Goal: Task Accomplishment & Management: Use online tool/utility

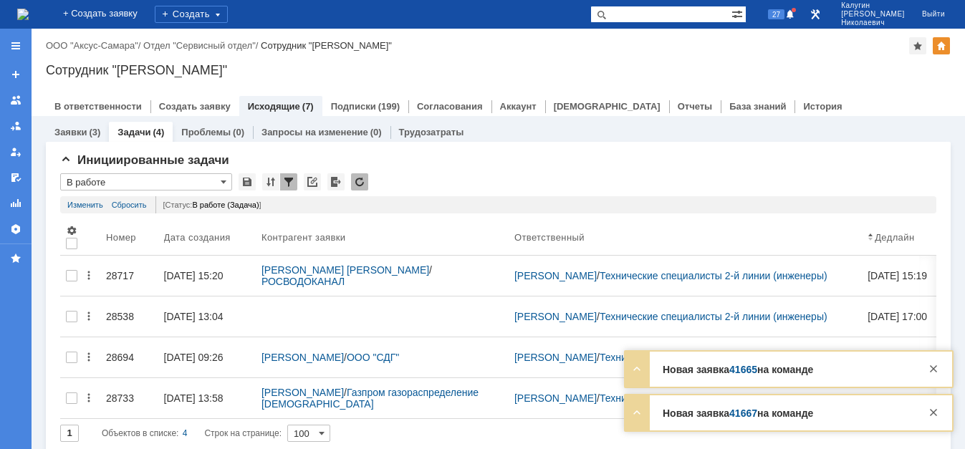
click at [638, 14] on input "text" at bounding box center [660, 14] width 141 height 17
type input "алфа банк"
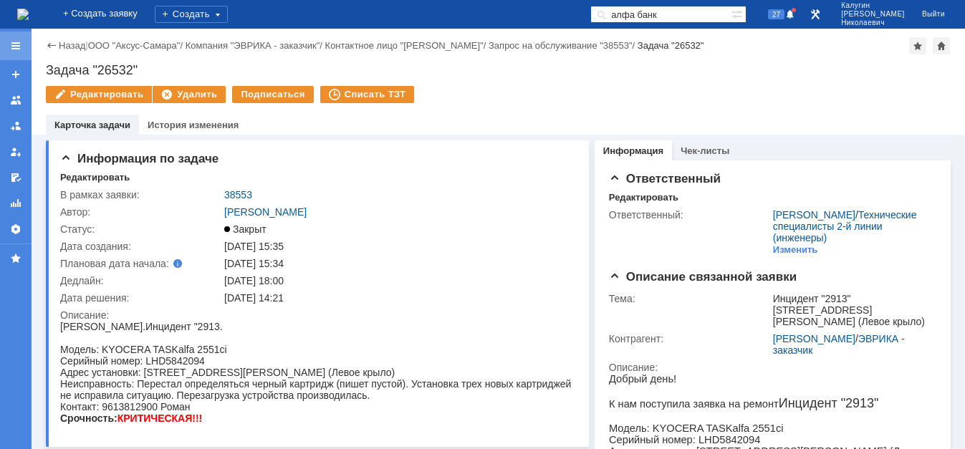
click at [12, 46] on div at bounding box center [15, 45] width 11 height 11
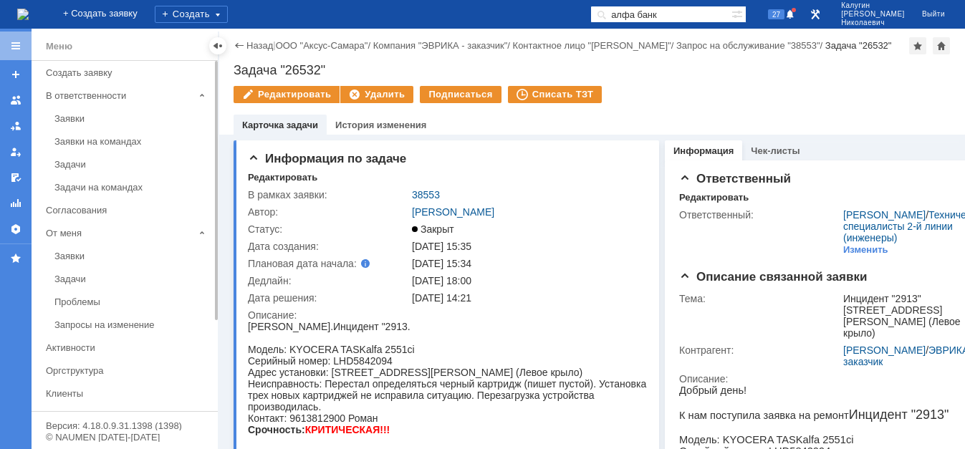
click at [79, 282] on div "Задачи" at bounding box center [131, 279] width 155 height 11
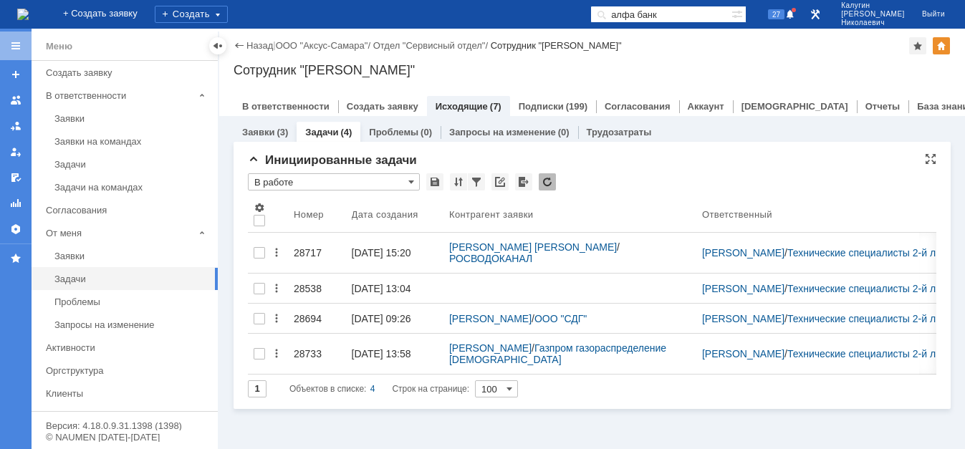
click at [316, 184] on input "В работе" at bounding box center [334, 181] width 172 height 17
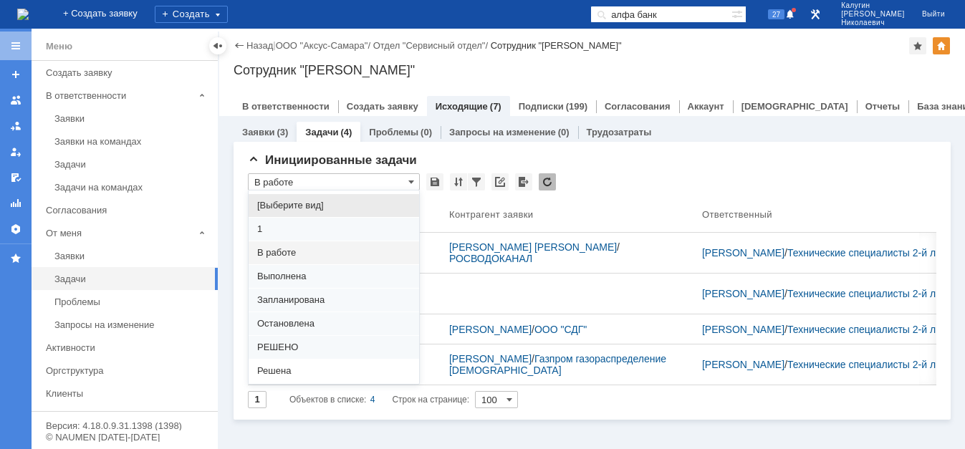
click at [310, 203] on span "[Выберите вид]" at bounding box center [333, 205] width 153 height 11
type input "[Выберите вид]"
type input "20"
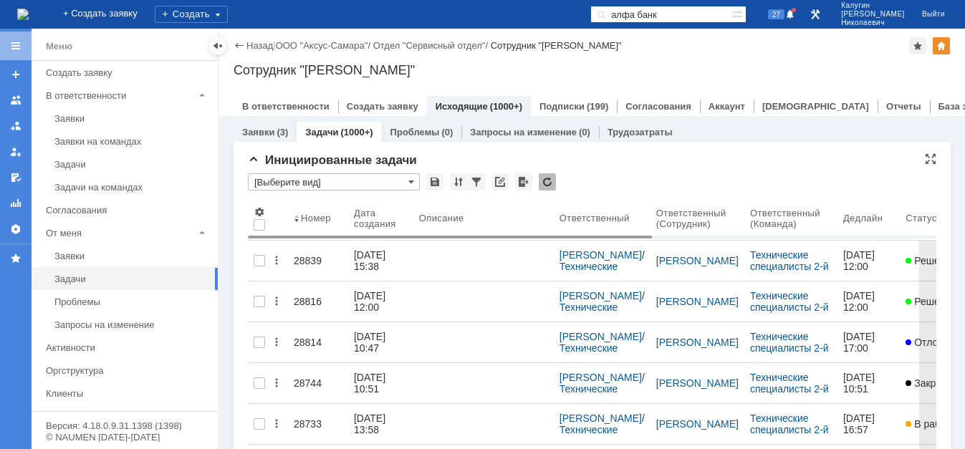
type input "[Выберите вид]"
click at [472, 215] on span at bounding box center [469, 218] width 11 height 11
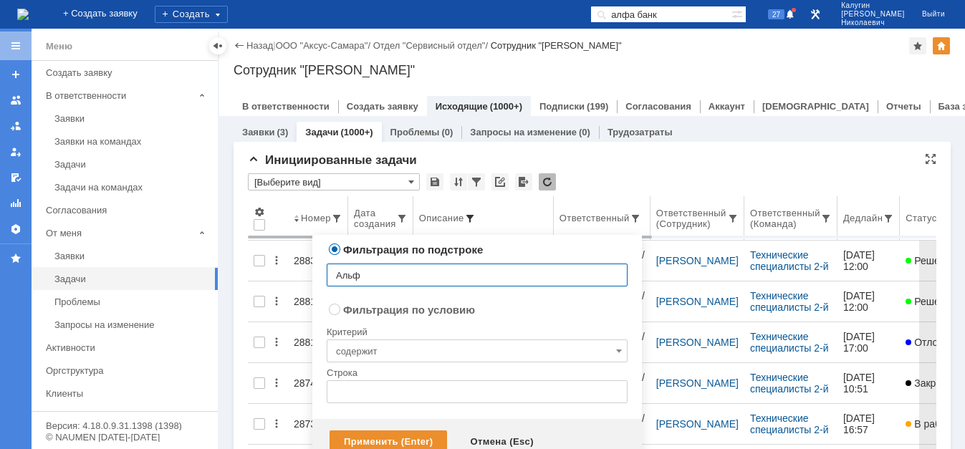
type input "Альфа"
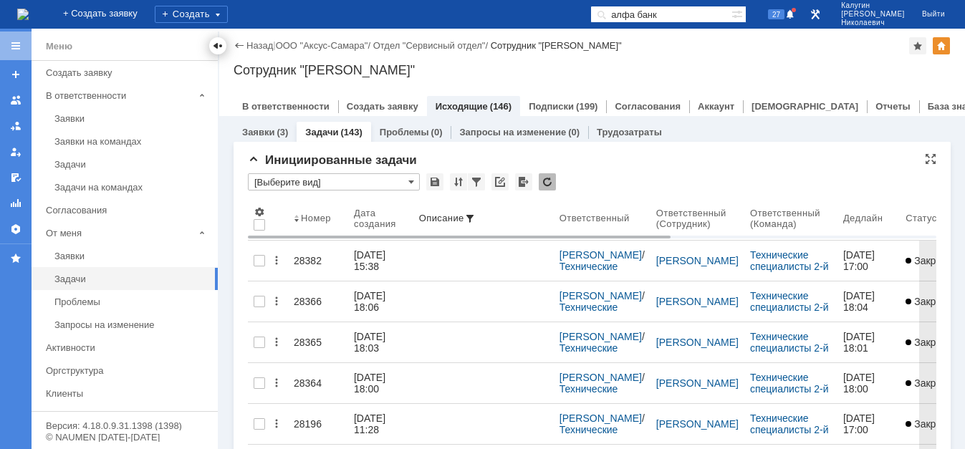
click at [214, 45] on div at bounding box center [217, 45] width 11 height 11
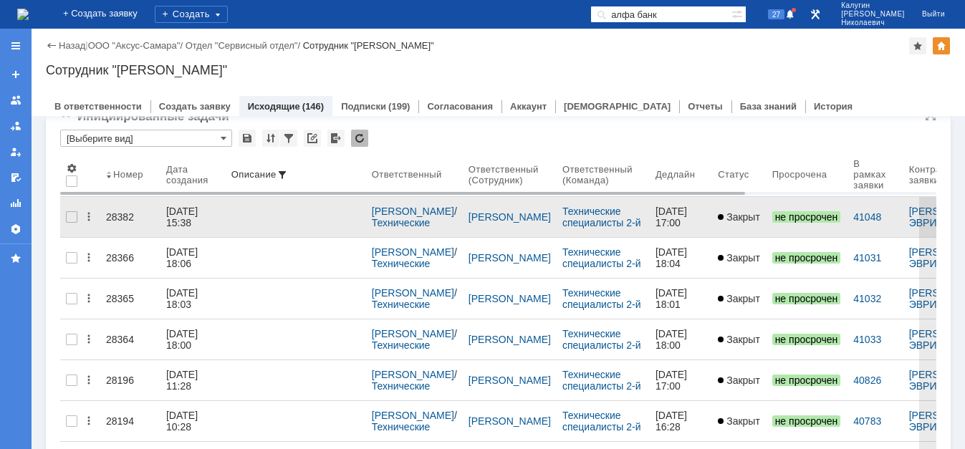
scroll to position [73, 0]
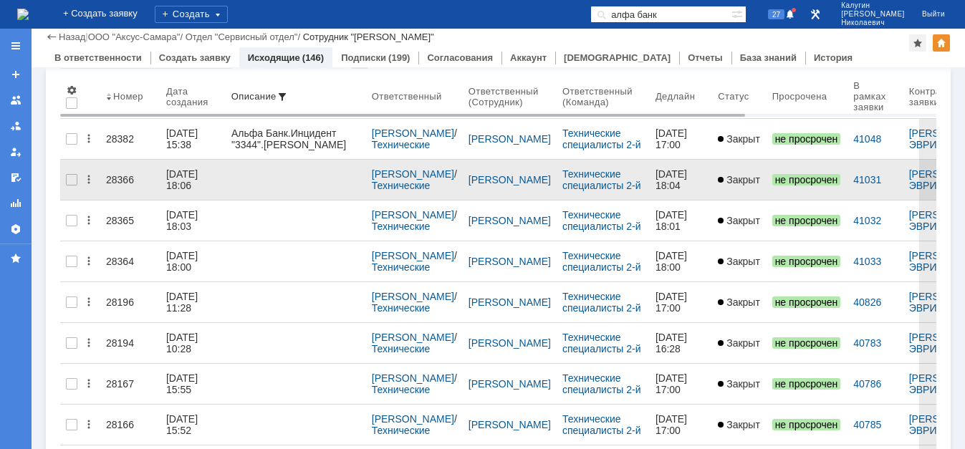
drag, startPoint x: 112, startPoint y: 131, endPoint x: 120, endPoint y: 178, distance: 47.2
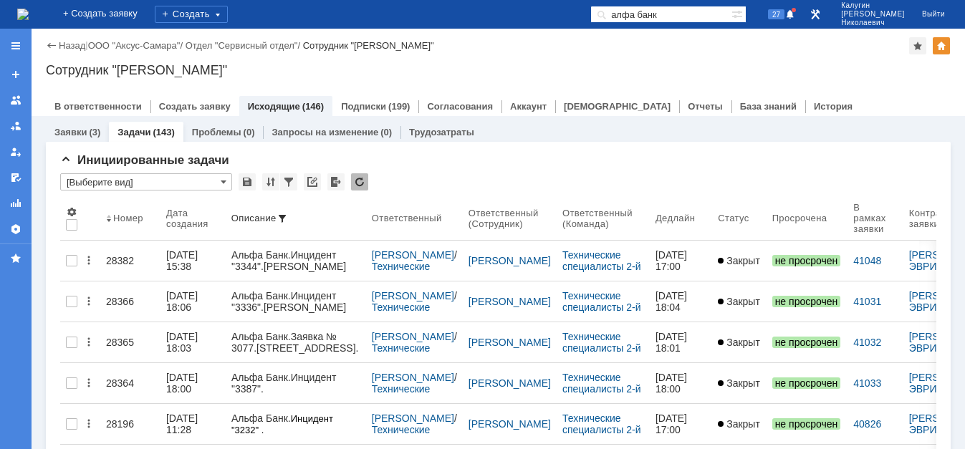
scroll to position [0, 0]
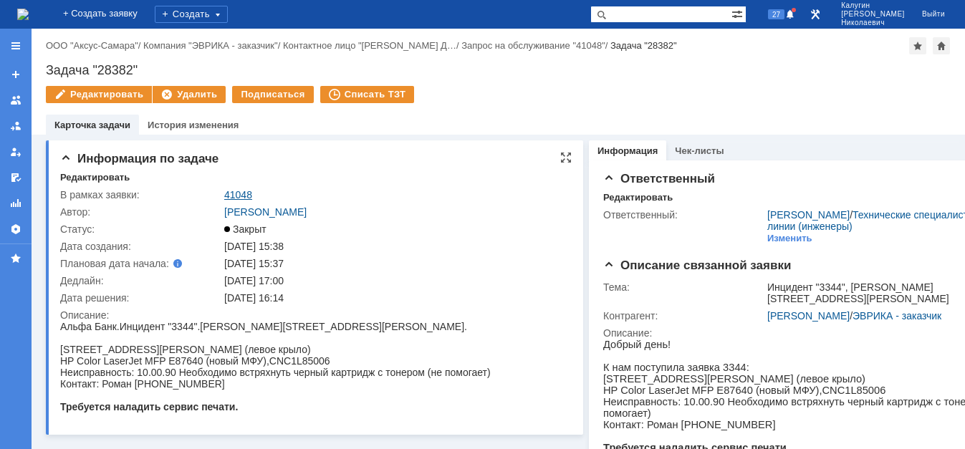
click at [235, 194] on link "41048" at bounding box center [238, 194] width 28 height 11
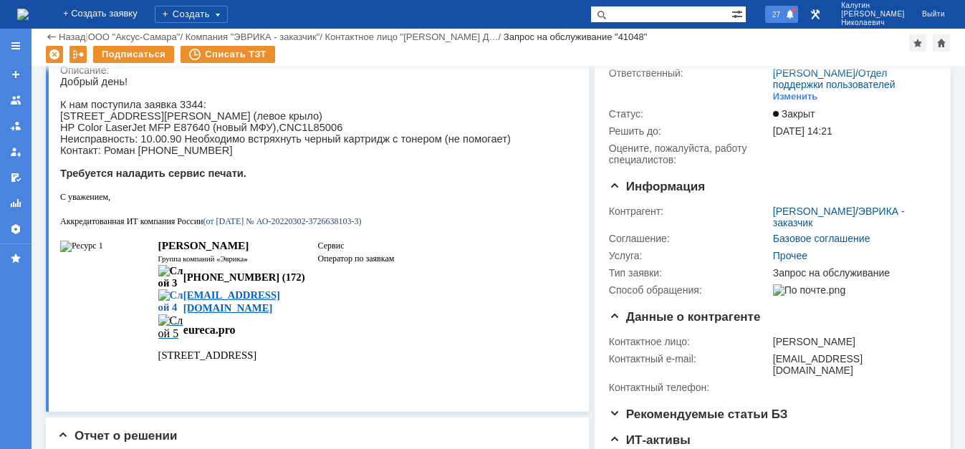
click at [785, 15] on span "27" at bounding box center [776, 14] width 16 height 10
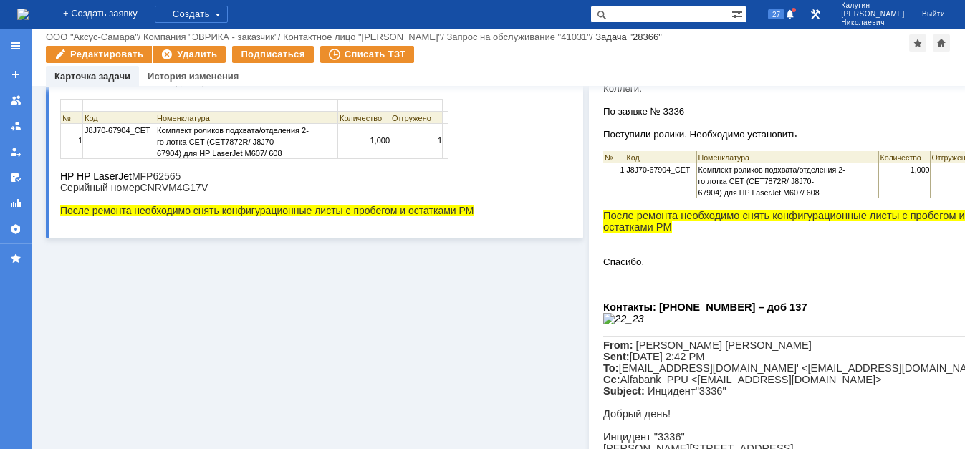
scroll to position [146, 0]
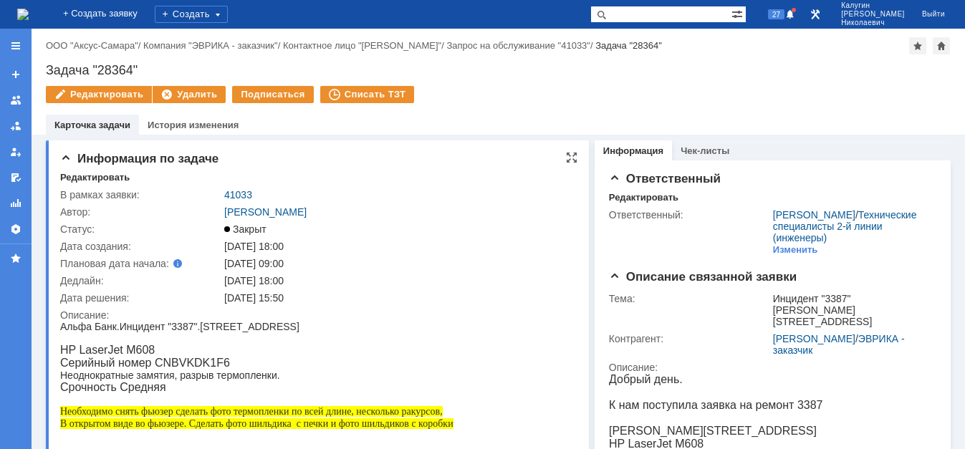
click at [243, 188] on td "41033" at bounding box center [396, 194] width 351 height 17
click at [241, 192] on link "41033" at bounding box center [238, 194] width 28 height 11
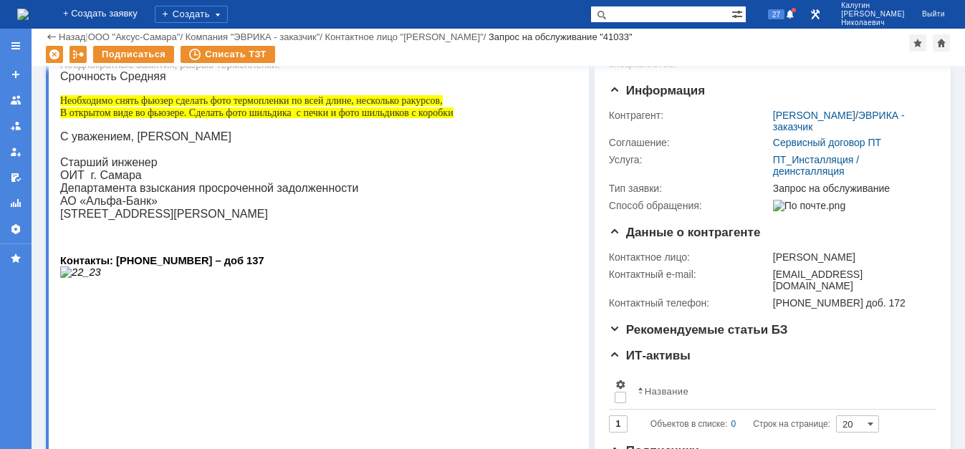
scroll to position [146, 0]
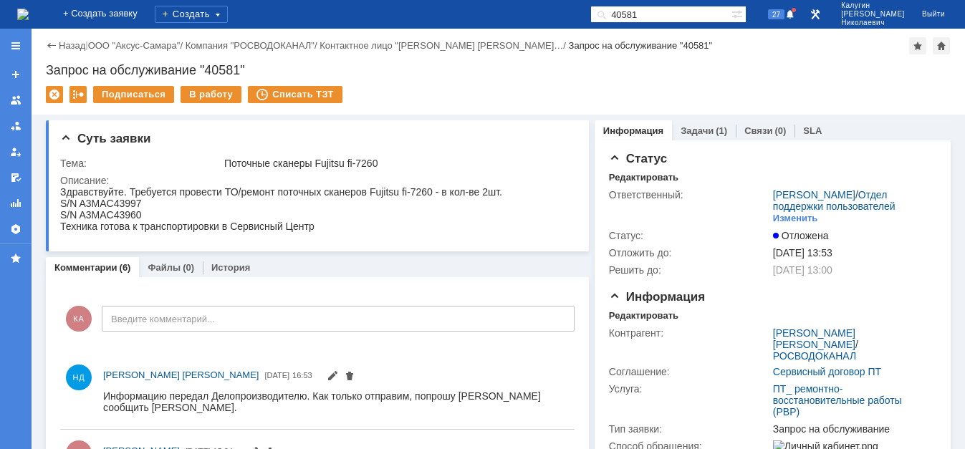
drag, startPoint x: 665, startPoint y: 12, endPoint x: 565, endPoint y: 24, distance: 101.0
click at [590, 23] on input "40581" at bounding box center [660, 14] width 141 height 17
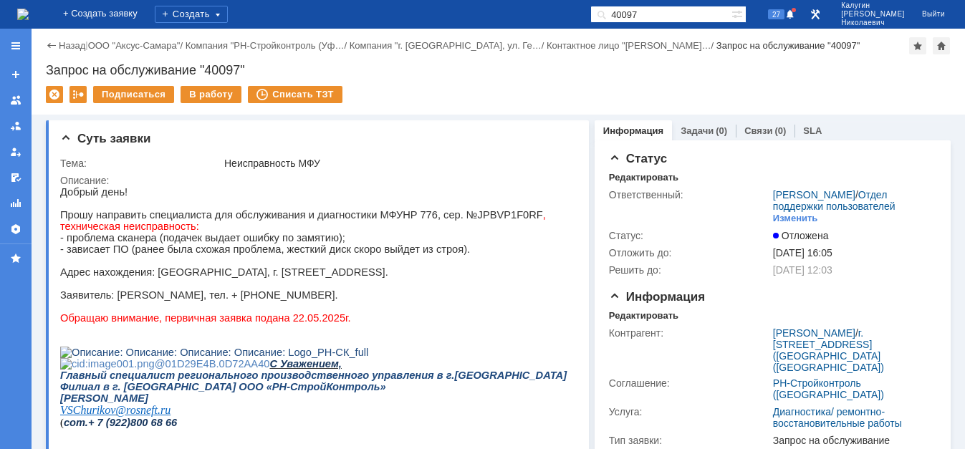
drag, startPoint x: 681, startPoint y: 13, endPoint x: 623, endPoint y: 14, distance: 57.3
click at [623, 14] on input "40097" at bounding box center [660, 14] width 141 height 17
type input "41382"
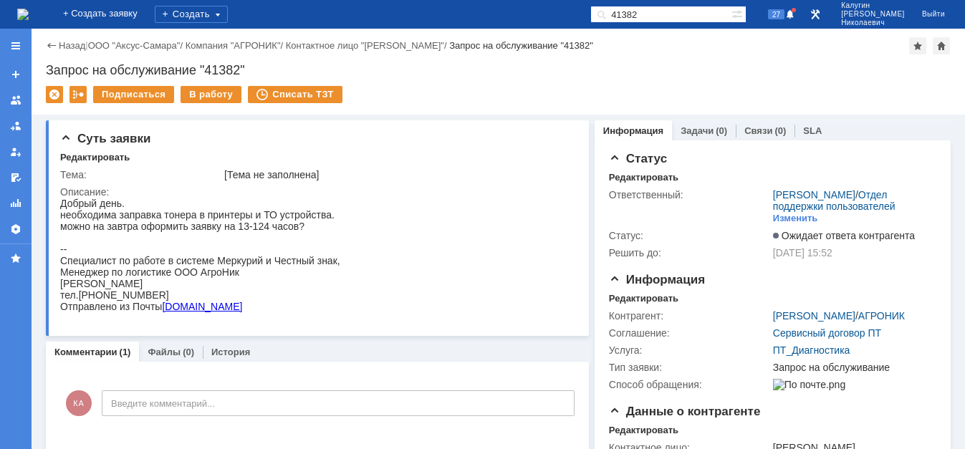
drag, startPoint x: 195, startPoint y: 93, endPoint x: 196, endPoint y: 113, distance: 20.1
click at [194, 93] on div "В работу" at bounding box center [211, 94] width 61 height 17
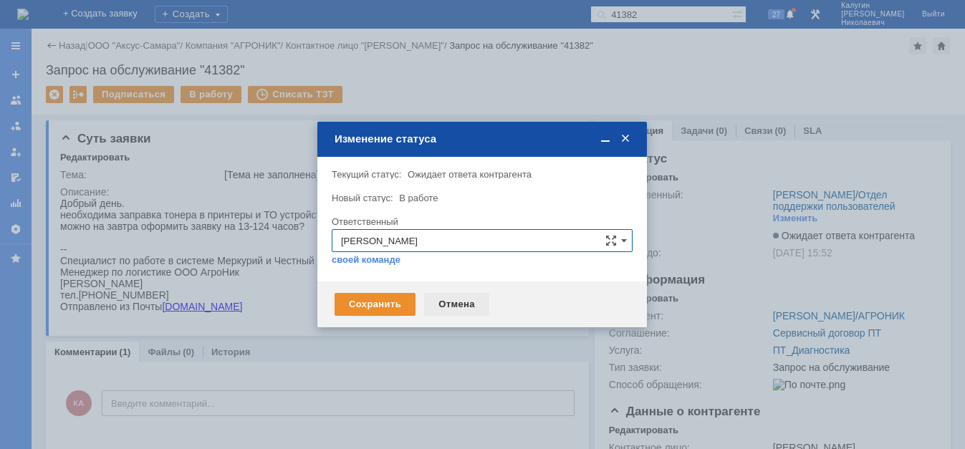
click at [453, 300] on div "Отмена" at bounding box center [456, 304] width 65 height 23
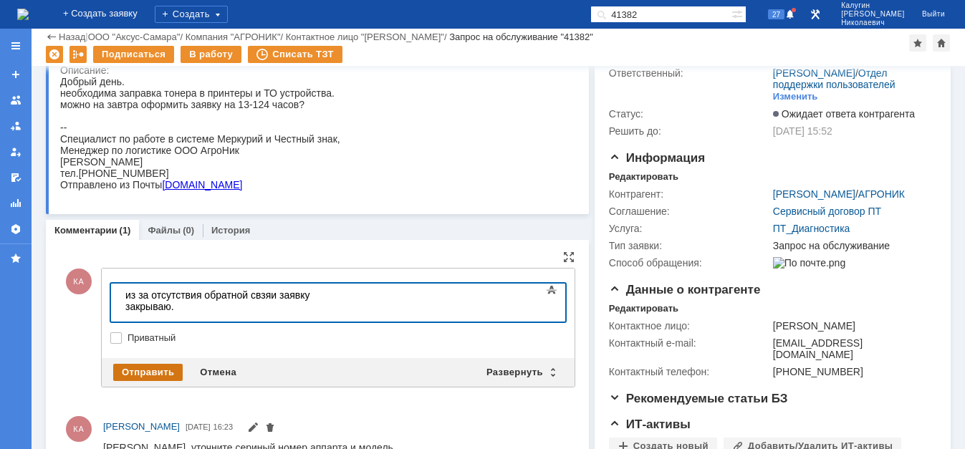
click at [125, 370] on div "Отправить" at bounding box center [148, 372] width 70 height 17
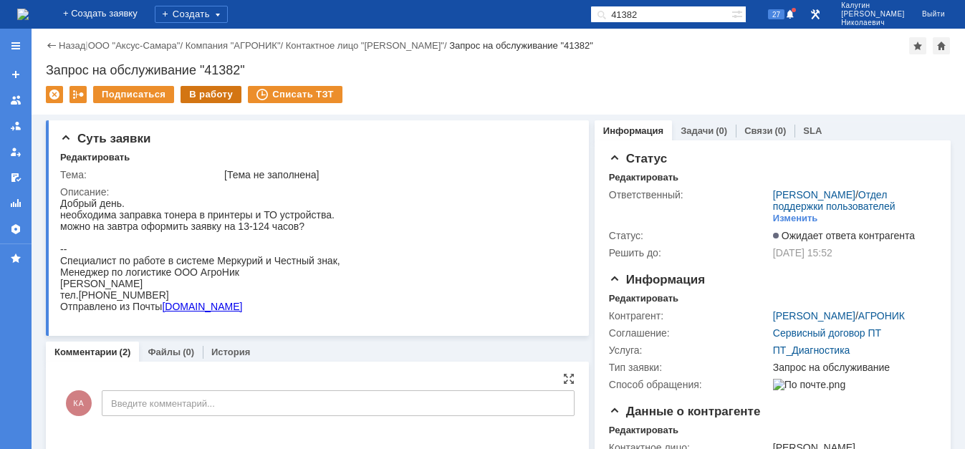
click at [211, 89] on div "В работу" at bounding box center [211, 94] width 61 height 17
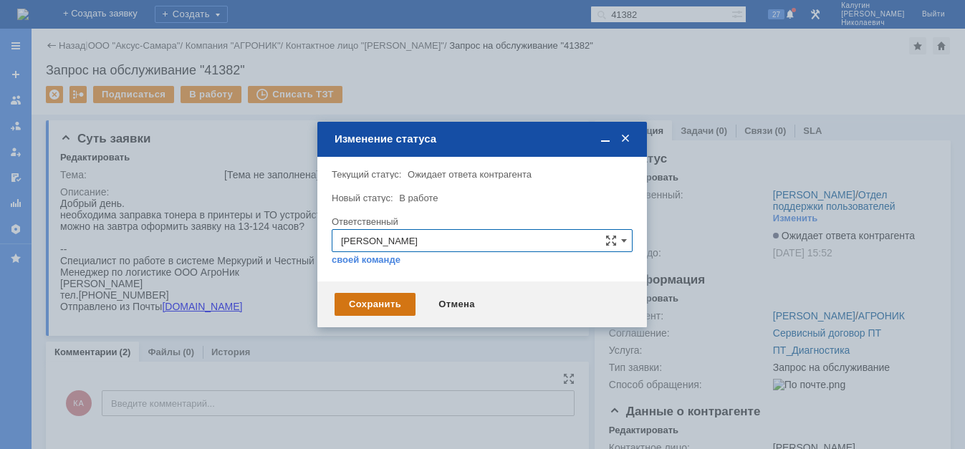
click at [367, 307] on div "Сохранить" at bounding box center [375, 304] width 81 height 23
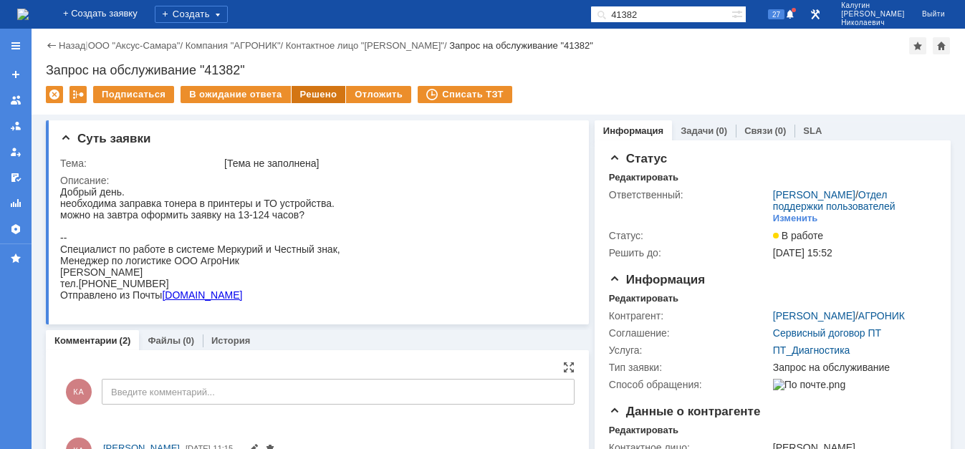
click at [310, 95] on div "Решено" at bounding box center [319, 94] width 54 height 17
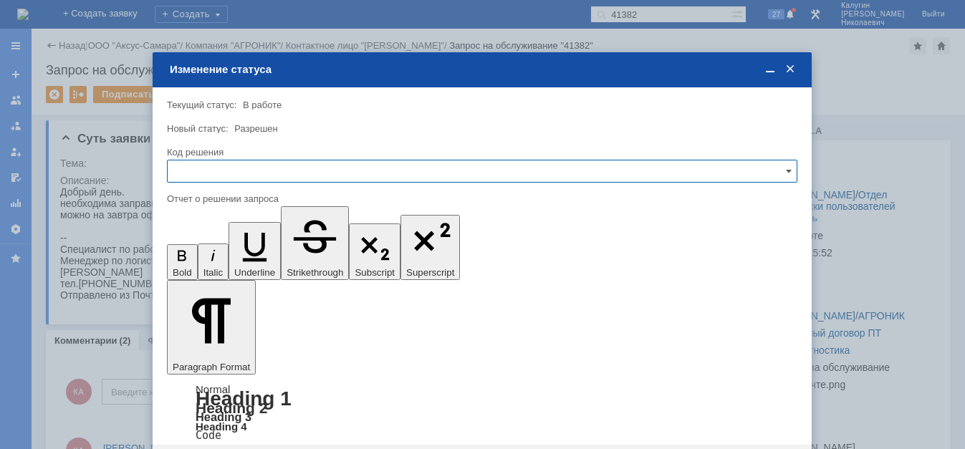
click at [272, 170] on input "text" at bounding box center [482, 171] width 631 height 23
drag, startPoint x: 230, startPoint y: 273, endPoint x: 61, endPoint y: 46, distance: 283.2
click at [230, 273] on span "Решено" at bounding box center [482, 268] width 612 height 11
type input "Решено"
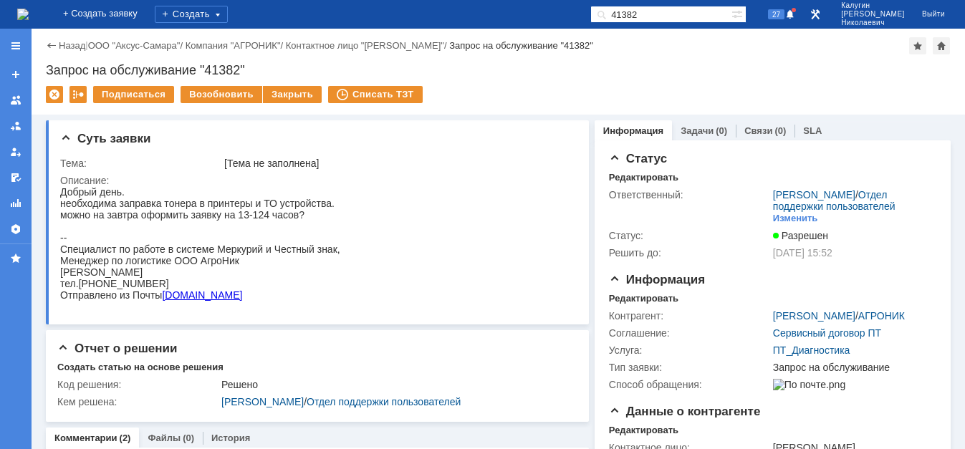
click at [590, 21] on input "41382" at bounding box center [660, 14] width 141 height 17
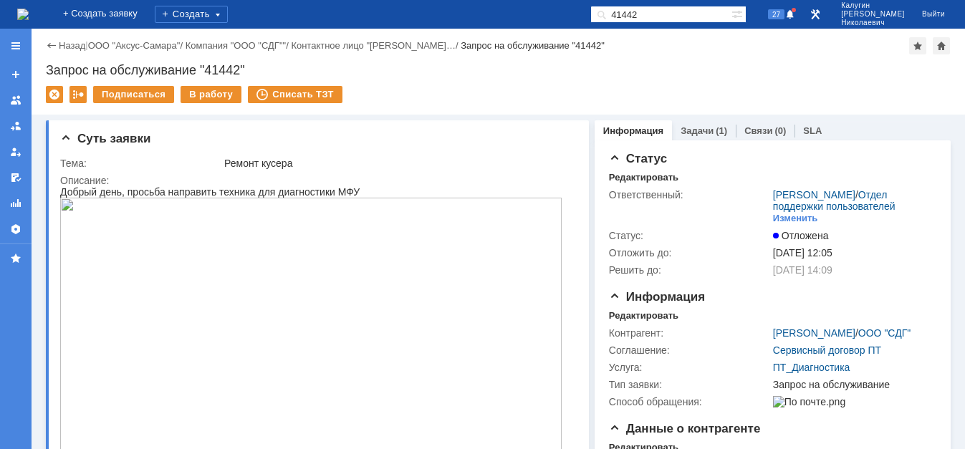
drag, startPoint x: 675, startPoint y: 7, endPoint x: 589, endPoint y: 16, distance: 86.5
click at [590, 16] on input "41442" at bounding box center [660, 14] width 141 height 17
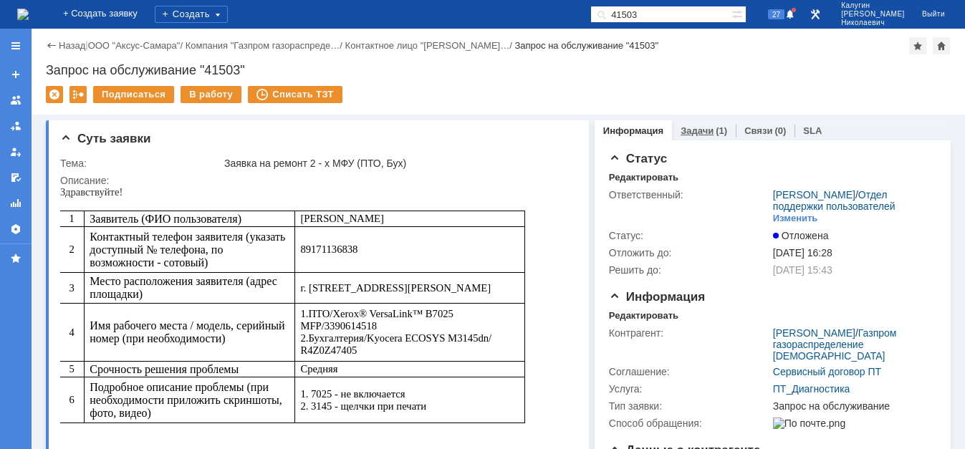
click at [703, 135] on link "Задачи" at bounding box center [697, 130] width 33 height 11
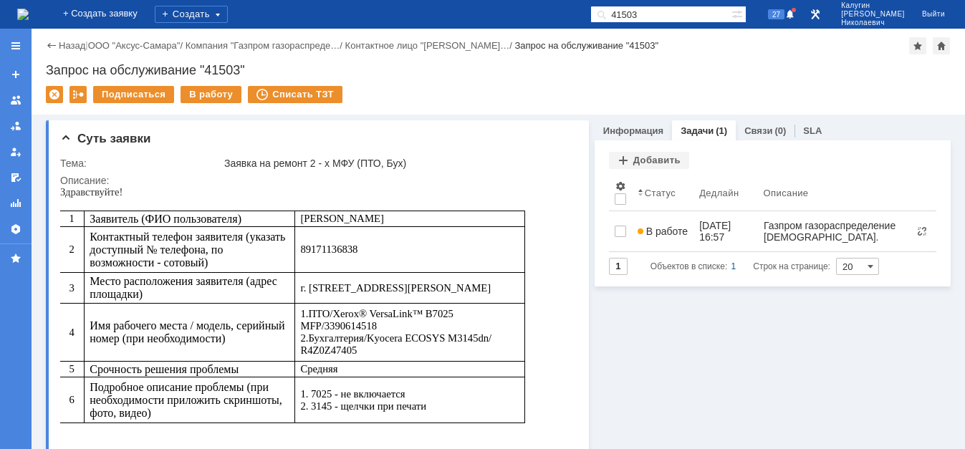
drag, startPoint x: 663, startPoint y: 14, endPoint x: 593, endPoint y: 21, distance: 69.9
click at [594, 20] on input "41503" at bounding box center [660, 14] width 141 height 17
type input "41538"
click at [608, 14] on span at bounding box center [598, 14] width 17 height 17
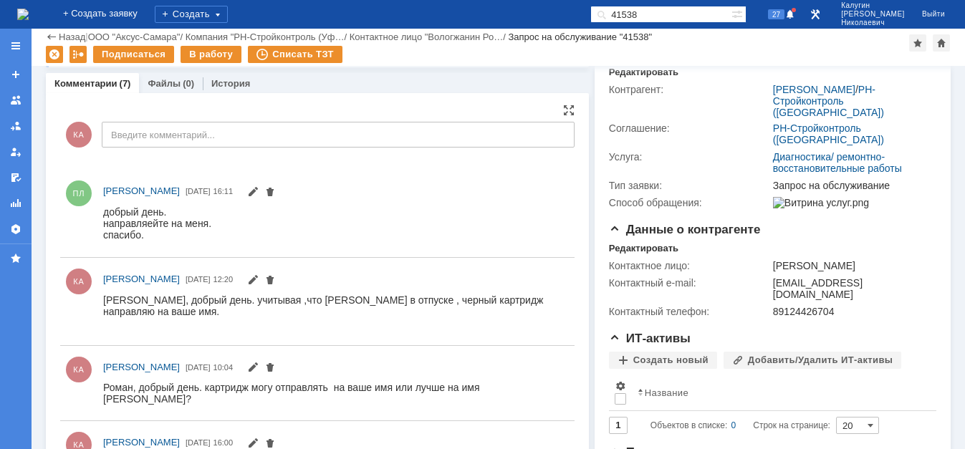
scroll to position [73, 0]
